Goal: Information Seeking & Learning: Learn about a topic

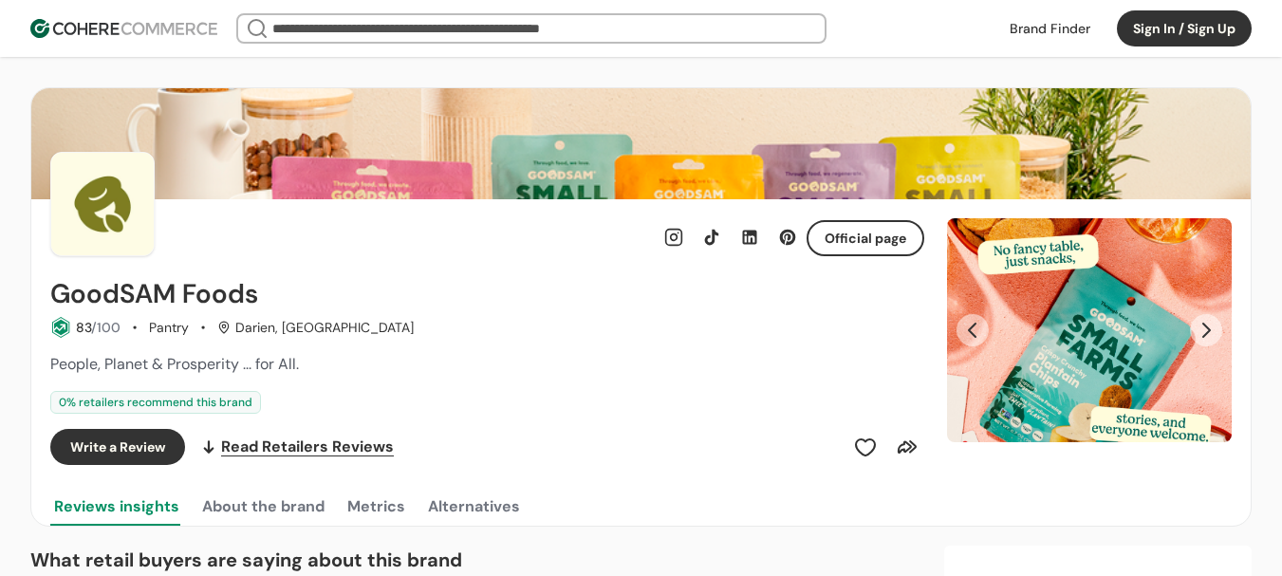
click at [1055, 28] on link at bounding box center [1050, 28] width 103 height 28
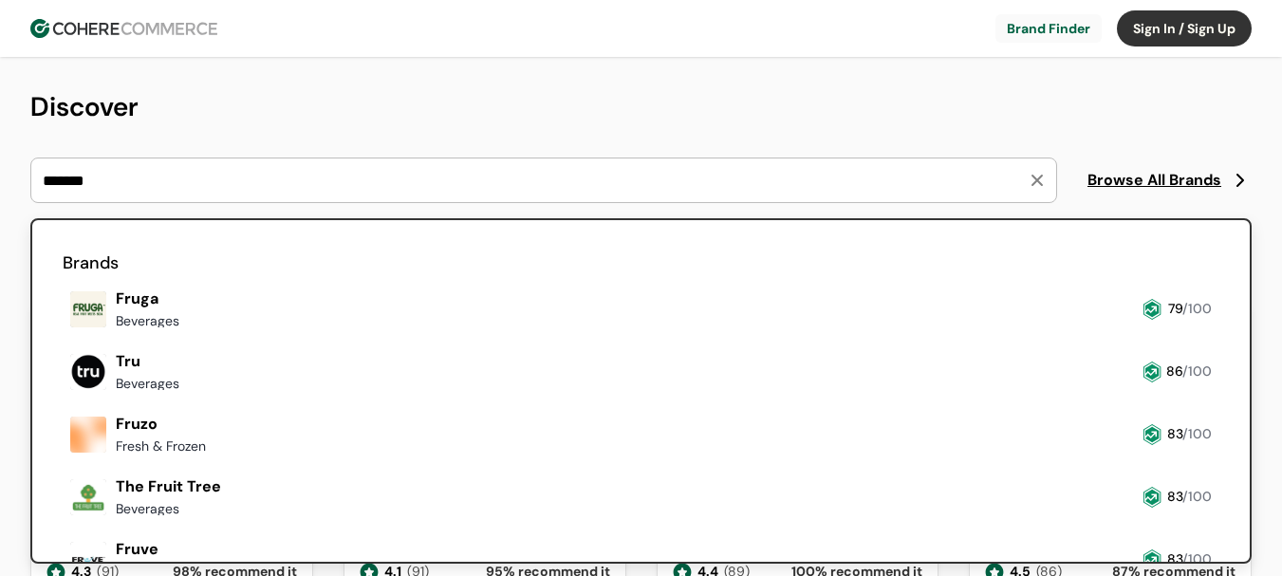
type input "*******"
click at [208, 180] on input "*******" at bounding box center [532, 181] width 987 height 44
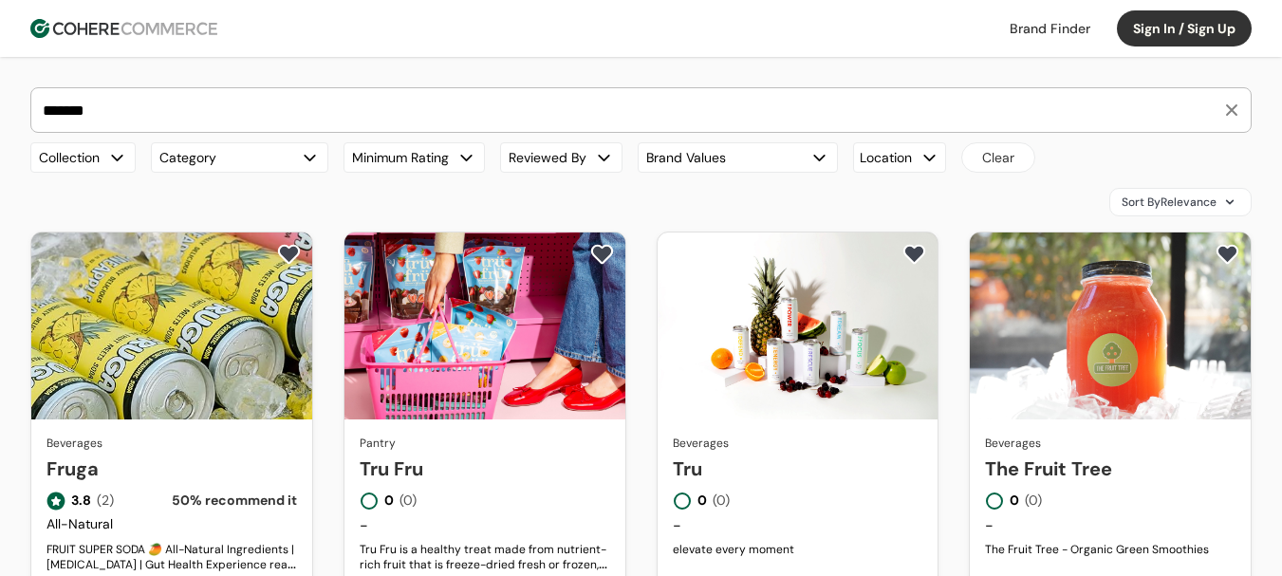
click at [517, 455] on link "Tru Fru" at bounding box center [485, 469] width 251 height 28
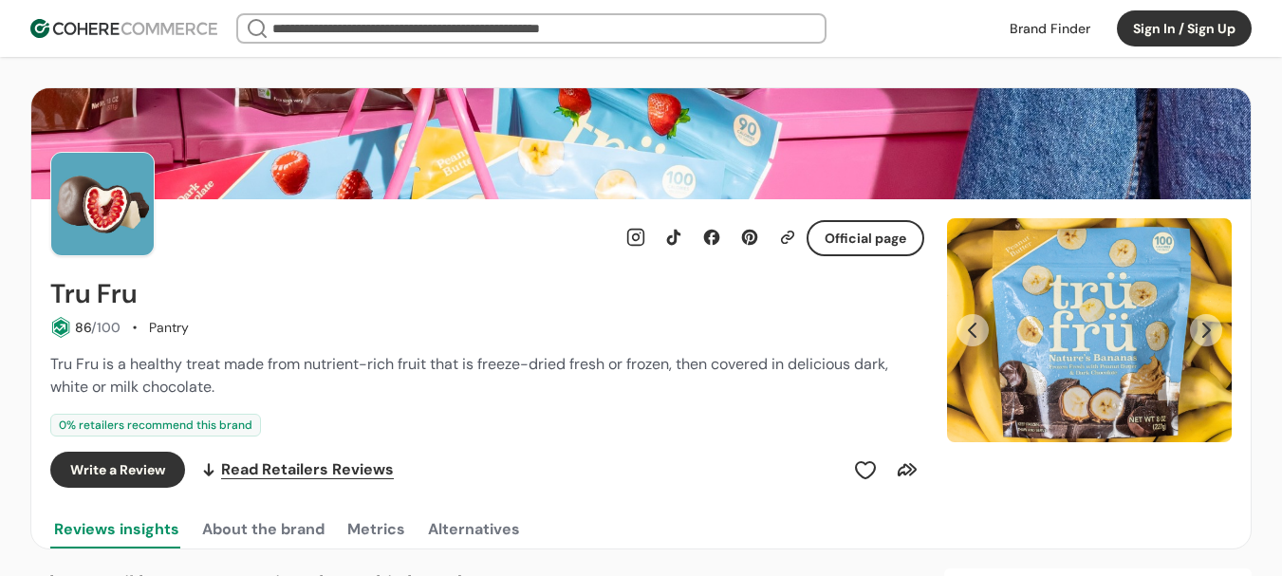
click at [1201, 341] on button "Next Slide" at bounding box center [1206, 330] width 32 height 32
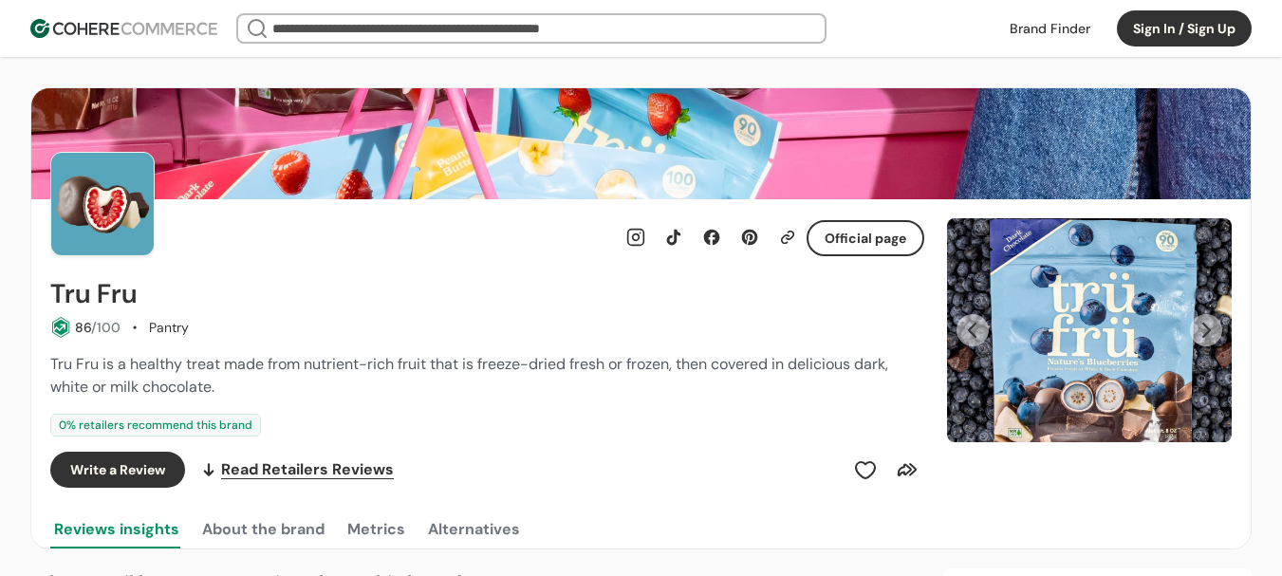
click at [1201, 341] on button "Next Slide" at bounding box center [1206, 330] width 32 height 32
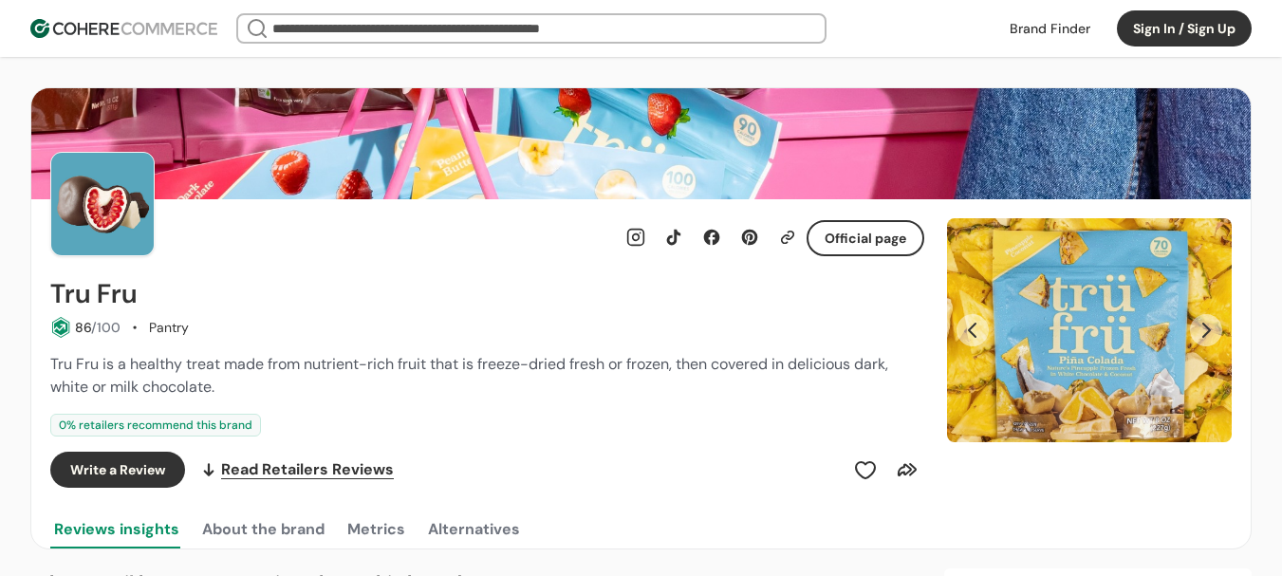
click at [1201, 341] on button "Next Slide" at bounding box center [1206, 330] width 32 height 32
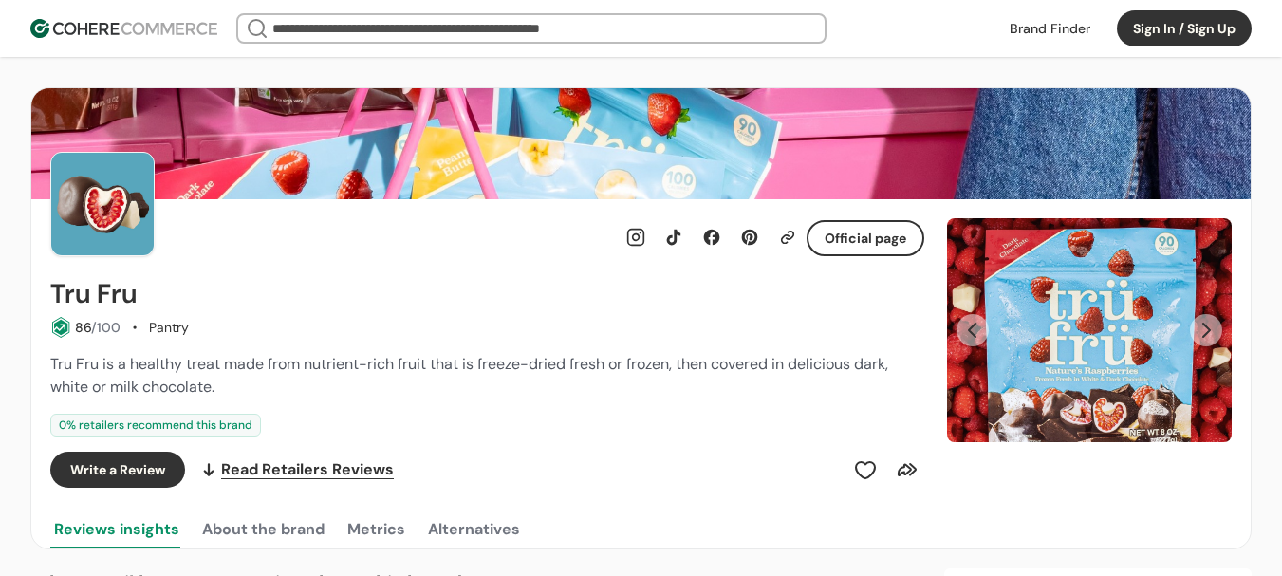
click at [1201, 341] on button "Next Slide" at bounding box center [1206, 330] width 32 height 32
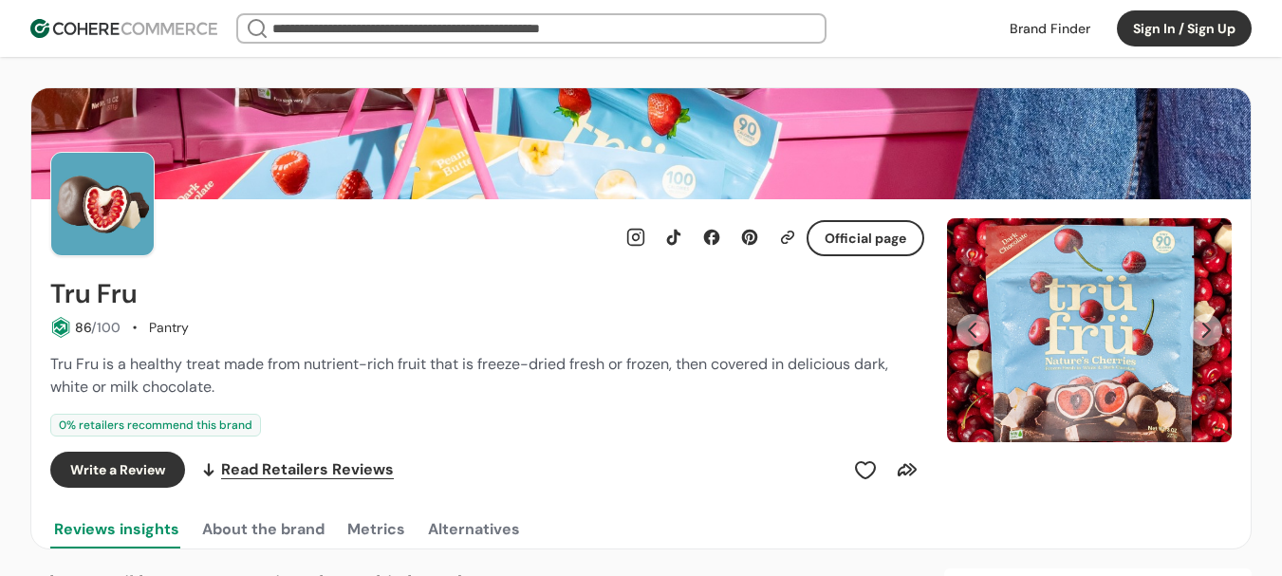
click at [1201, 341] on button "Next Slide" at bounding box center [1206, 330] width 32 height 32
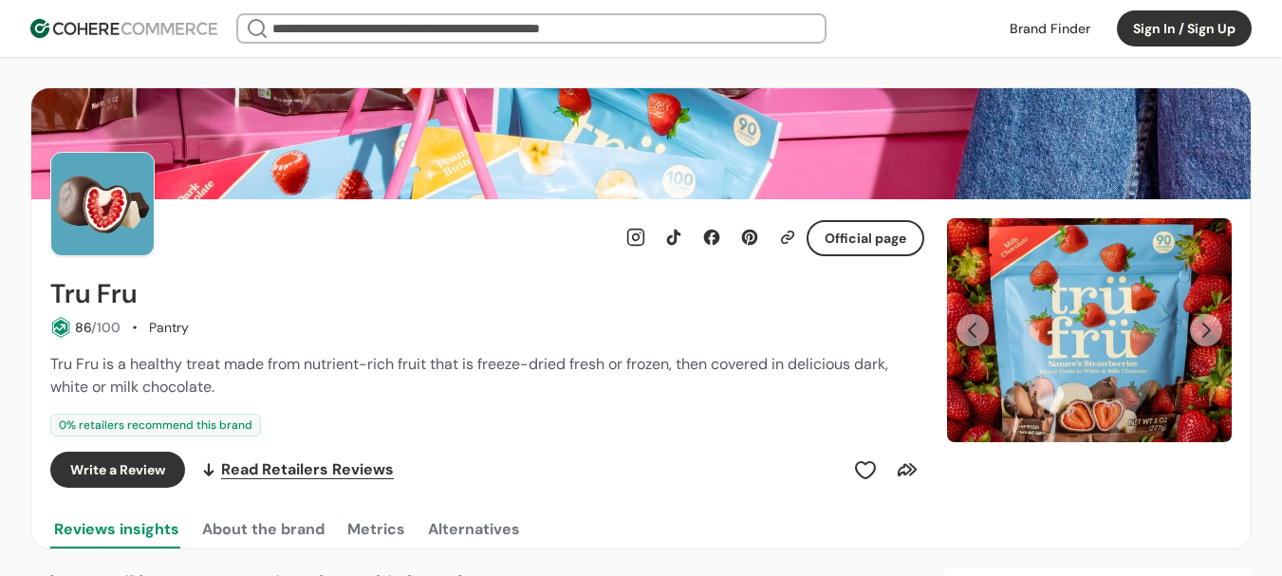
click at [1201, 341] on button "Next Slide" at bounding box center [1206, 330] width 32 height 32
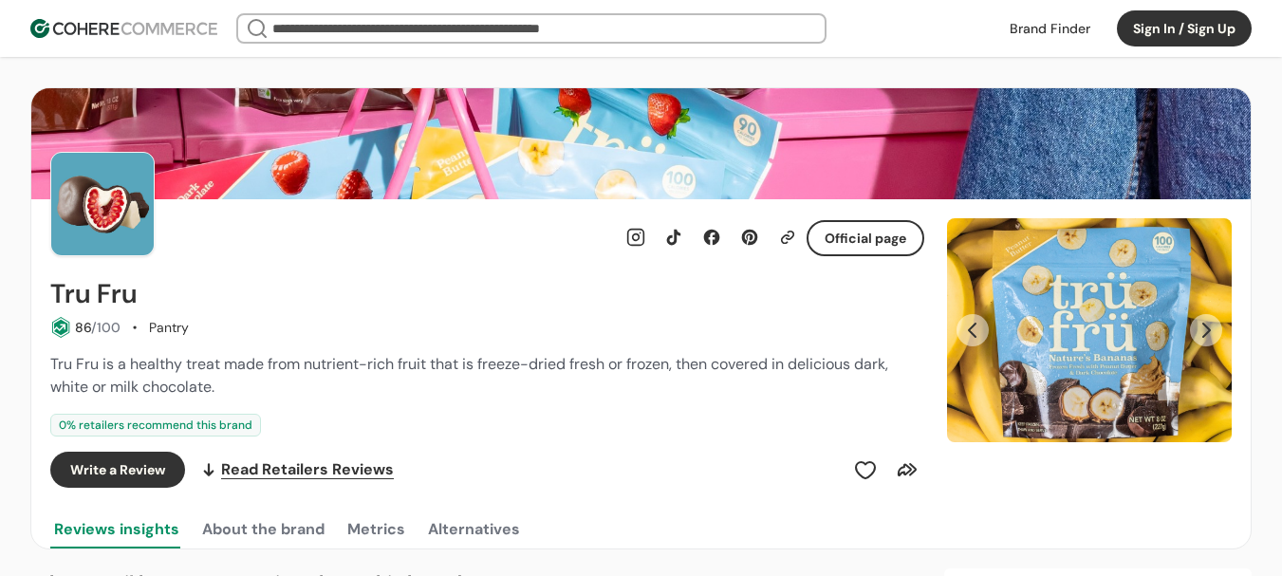
click at [1201, 341] on button "Next Slide" at bounding box center [1206, 330] width 32 height 32
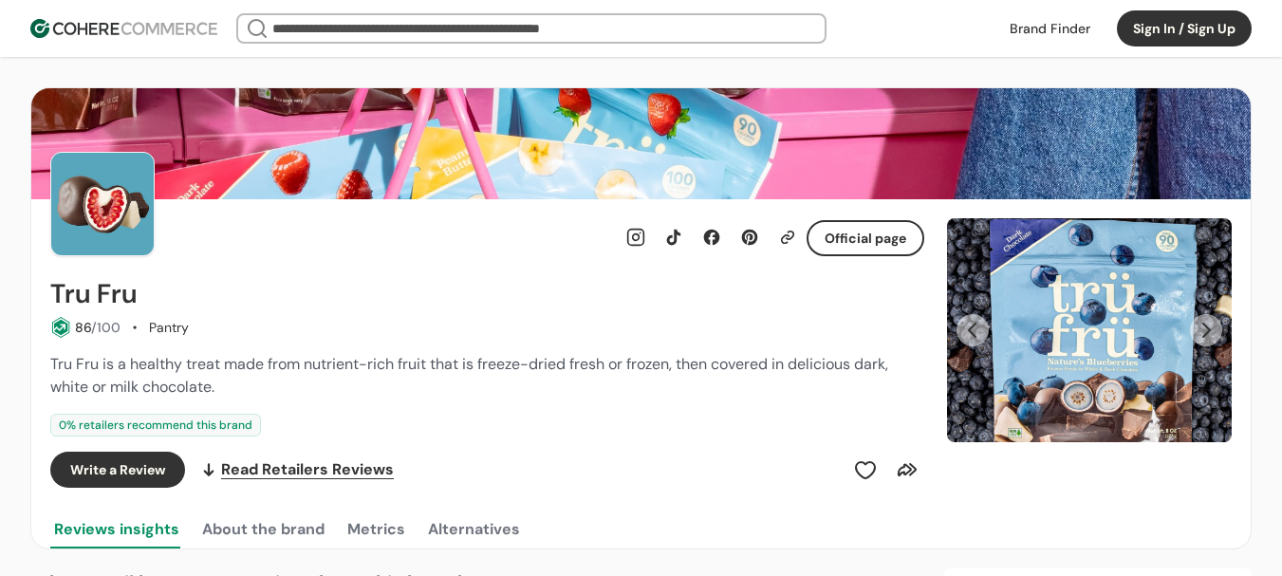
click at [1201, 341] on button "Next Slide" at bounding box center [1206, 330] width 32 height 32
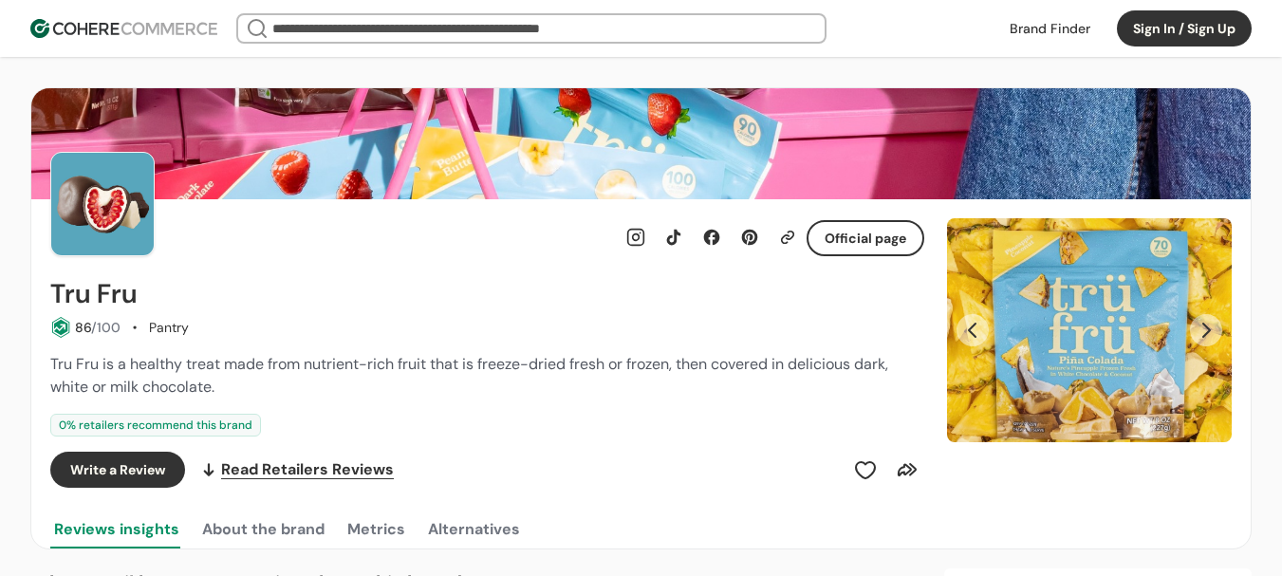
click at [1201, 341] on button "Next Slide" at bounding box center [1206, 330] width 32 height 32
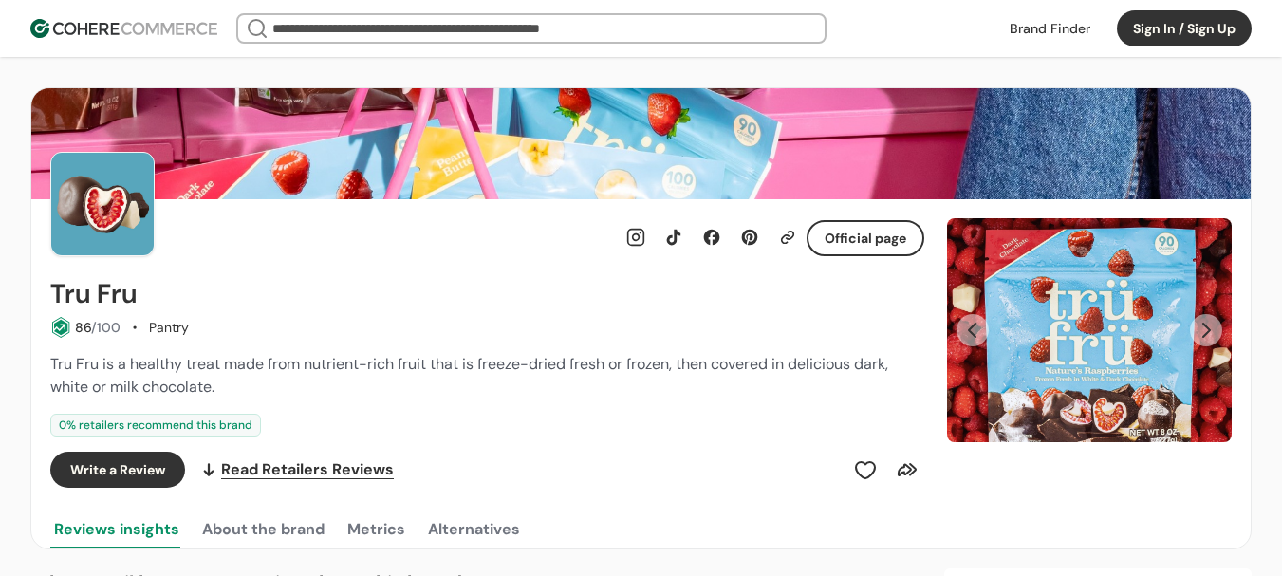
click at [1201, 341] on button "Next Slide" at bounding box center [1206, 330] width 32 height 32
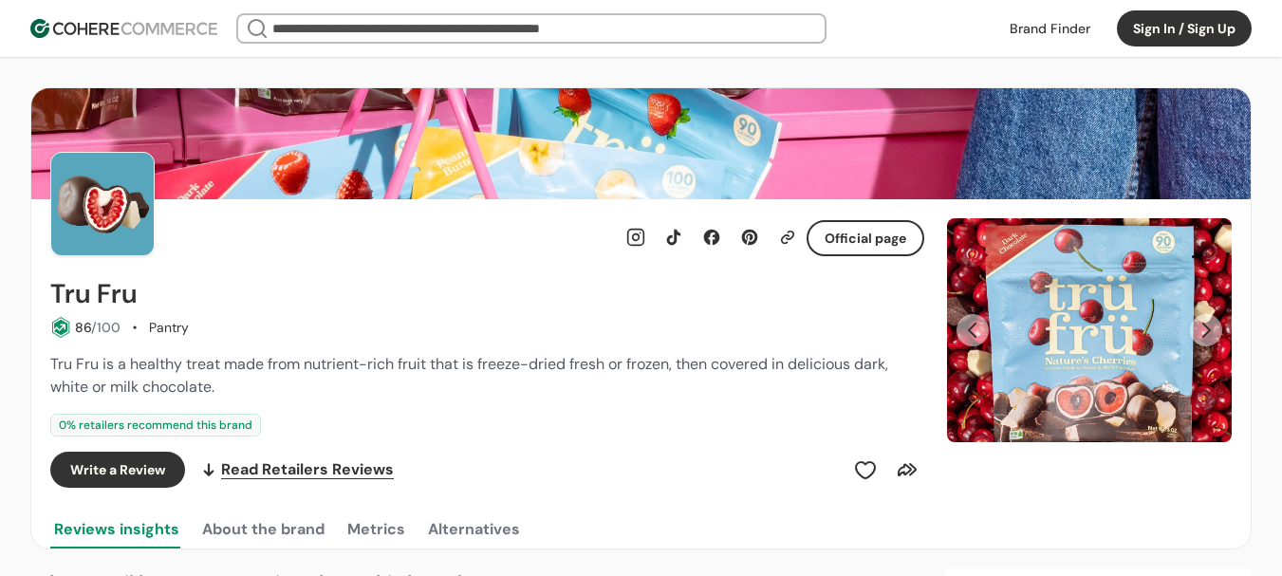
click at [1201, 341] on button "Next Slide" at bounding box center [1206, 330] width 32 height 32
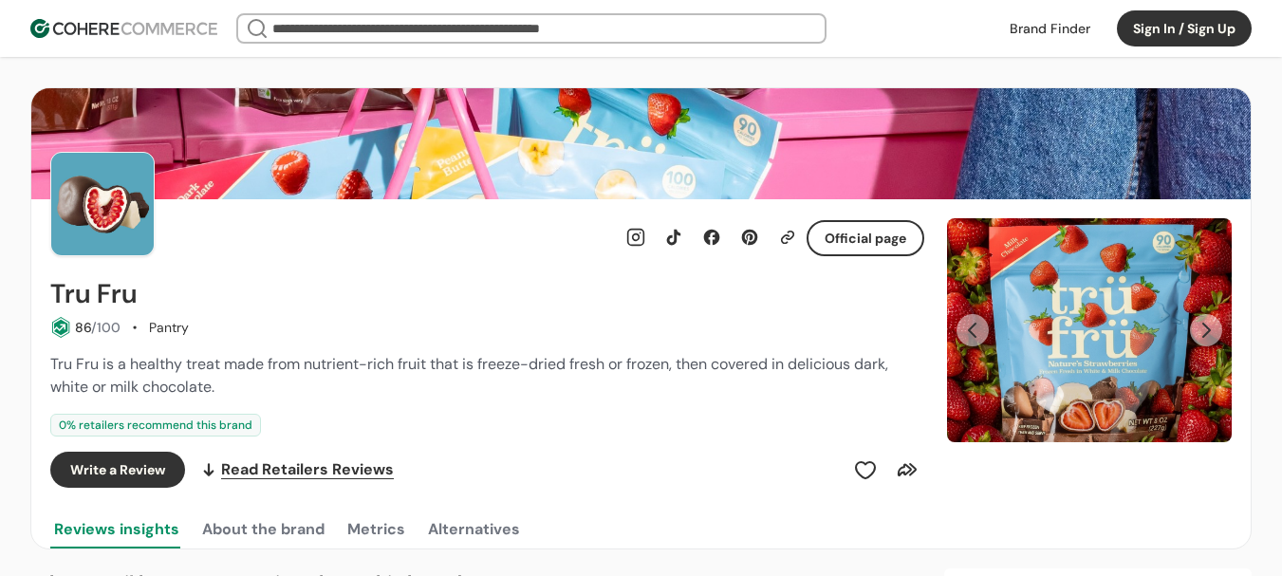
click at [1201, 341] on button "Next Slide" at bounding box center [1206, 330] width 32 height 32
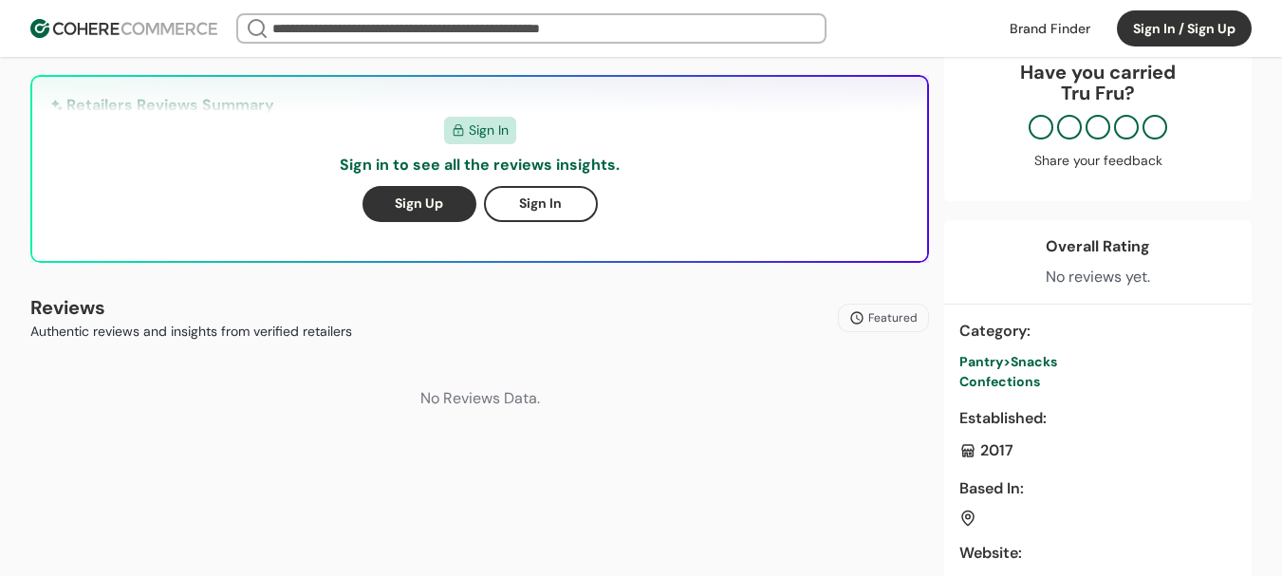
scroll to position [759, 0]
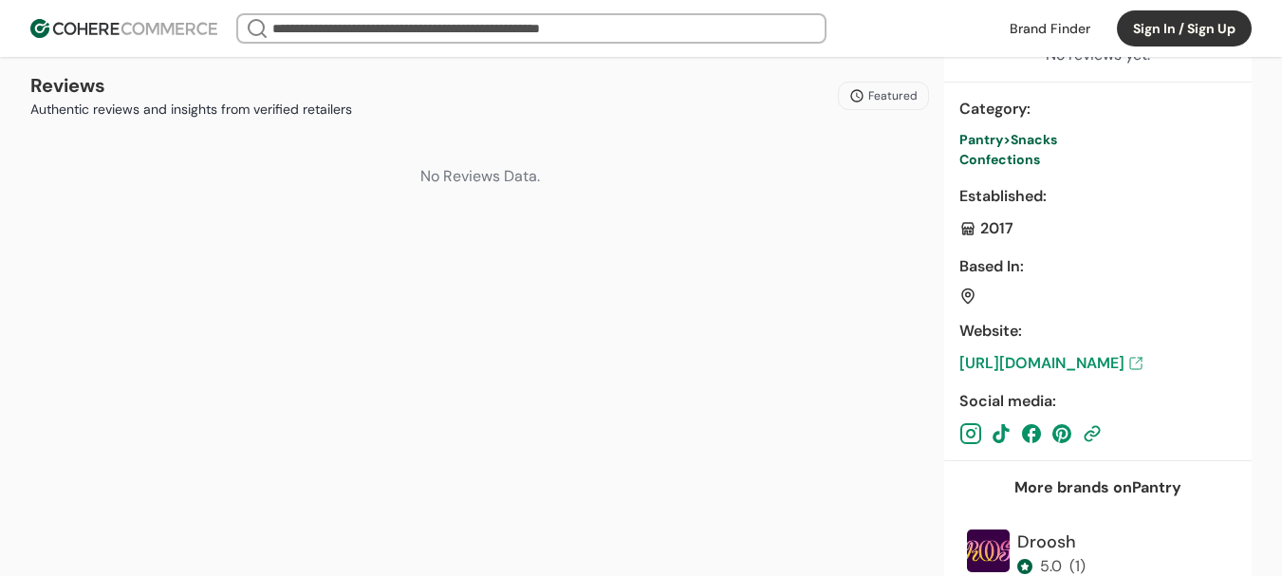
click at [1082, 365] on link "https://trufru.com/" at bounding box center [1098, 363] width 277 height 23
